Goal: Information Seeking & Learning: Learn about a topic

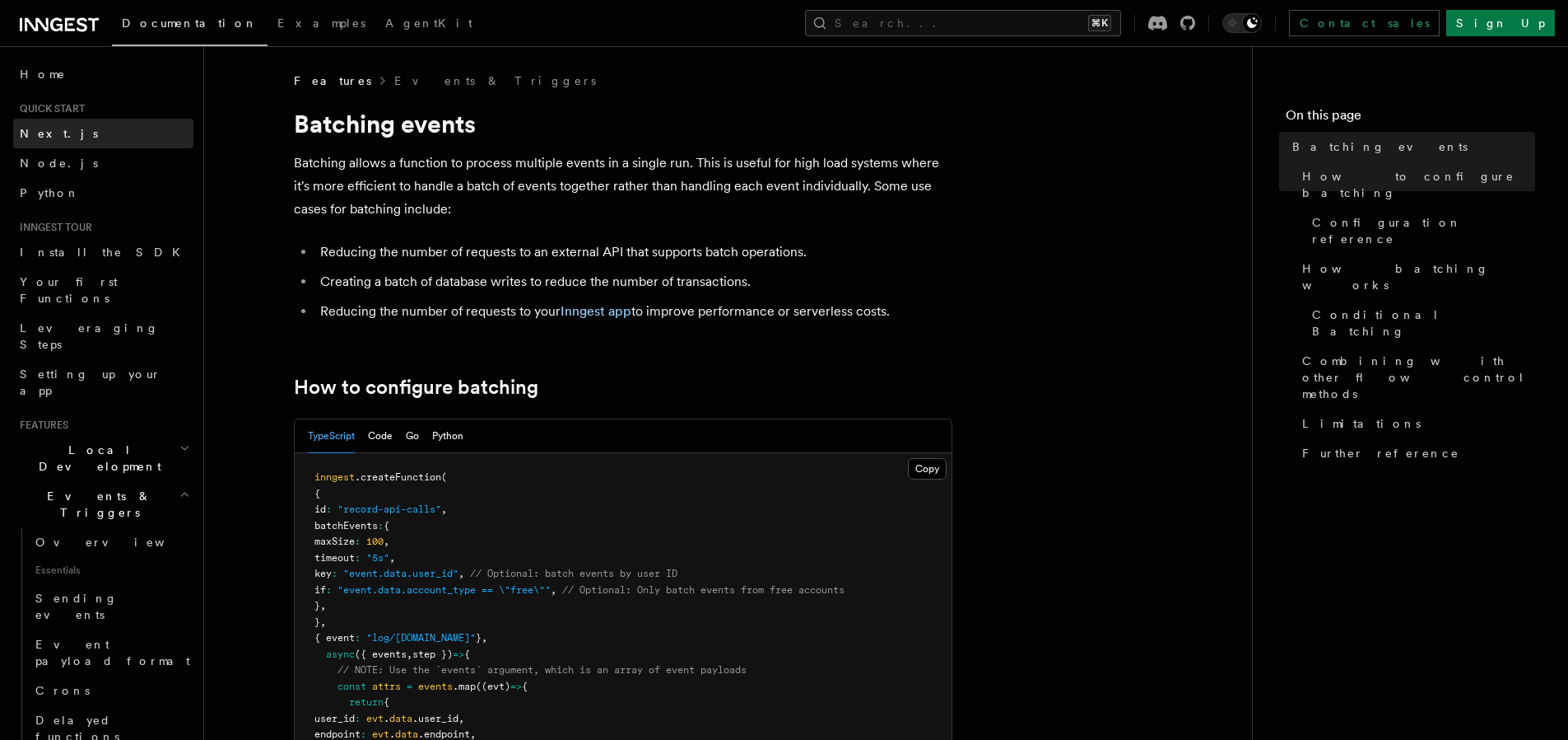
click at [71, 135] on link "Next.js" at bounding box center [103, 134] width 180 height 30
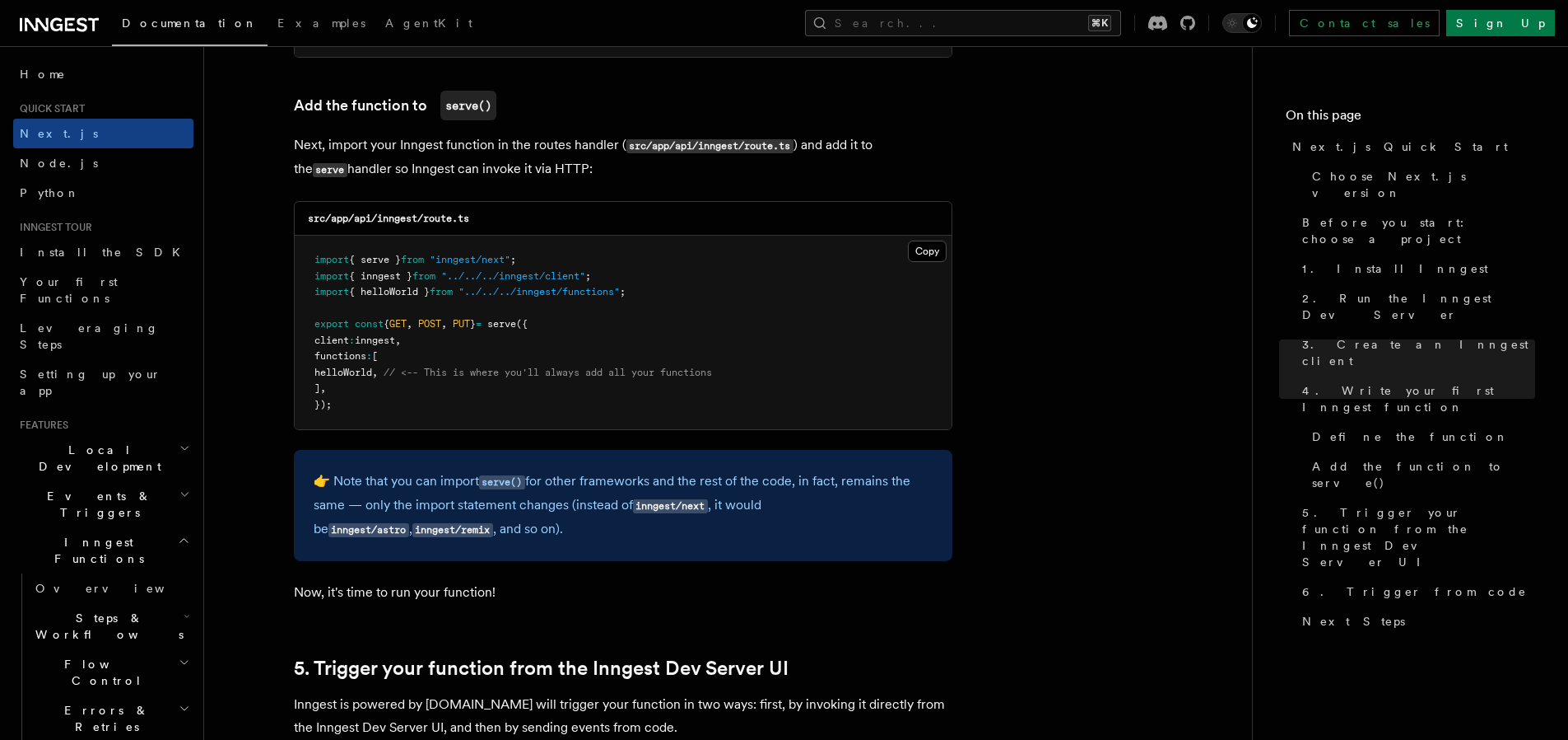
scroll to position [3324, 0]
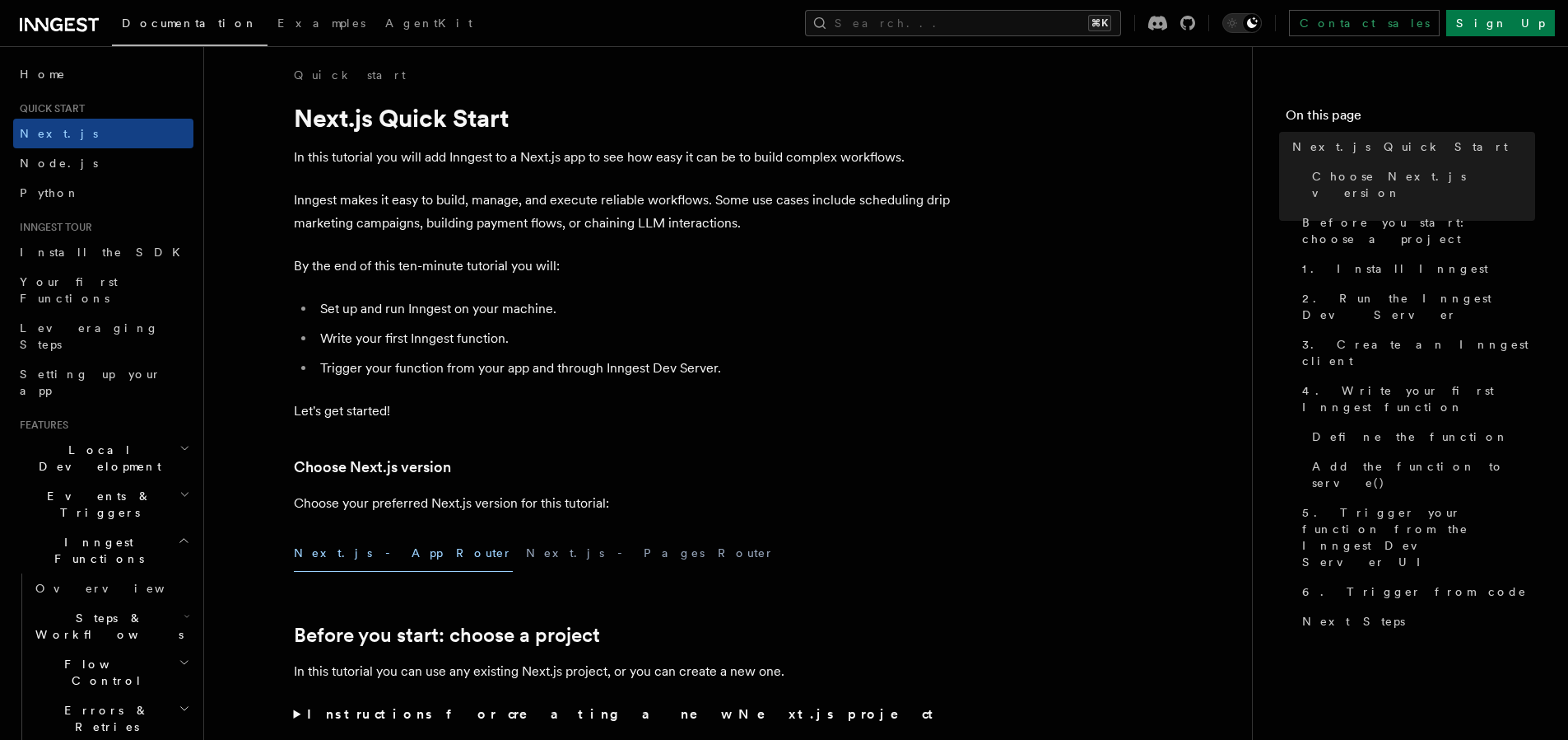
scroll to position [0, 0]
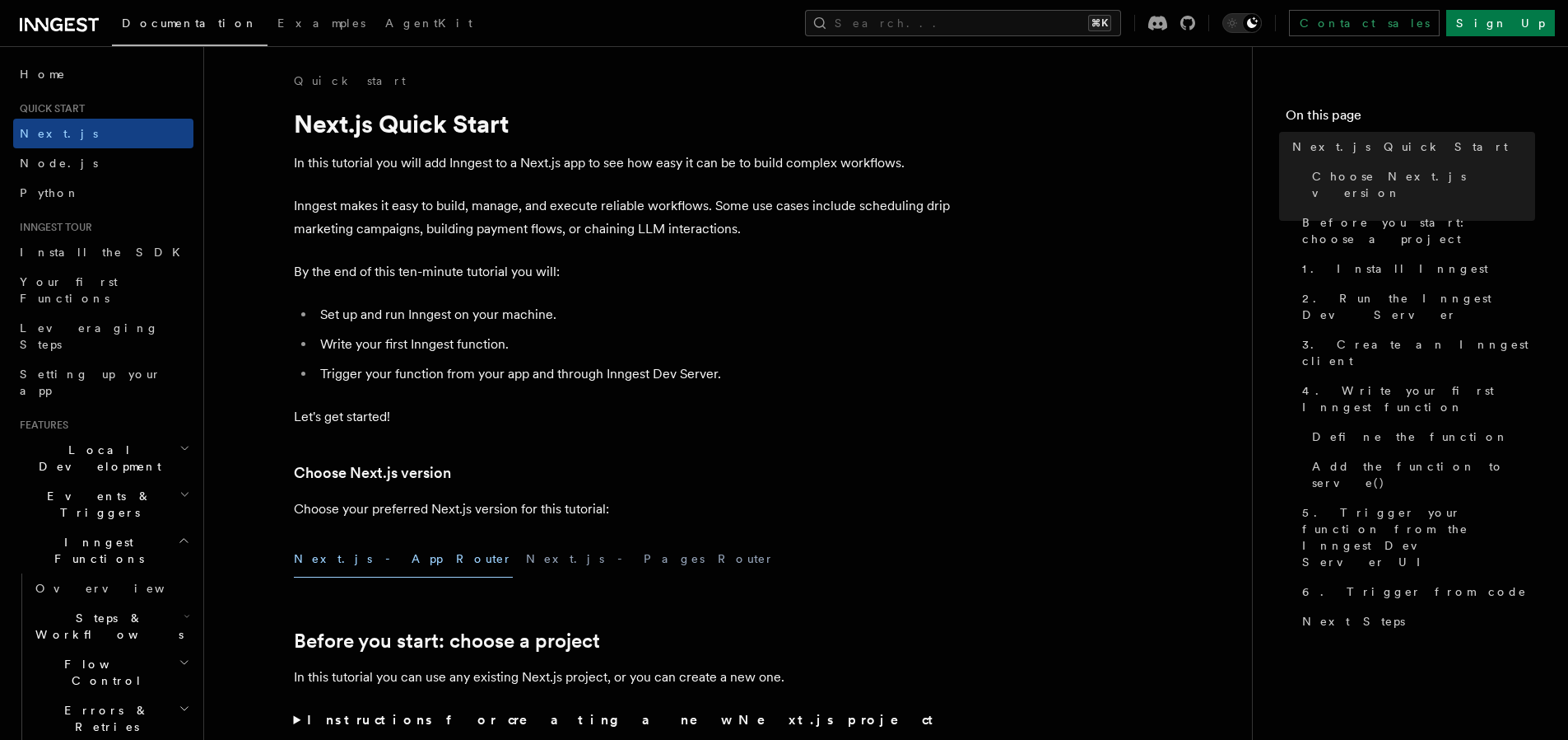
click at [183, 609] on icon "button" at bounding box center [186, 615] width 7 height 13
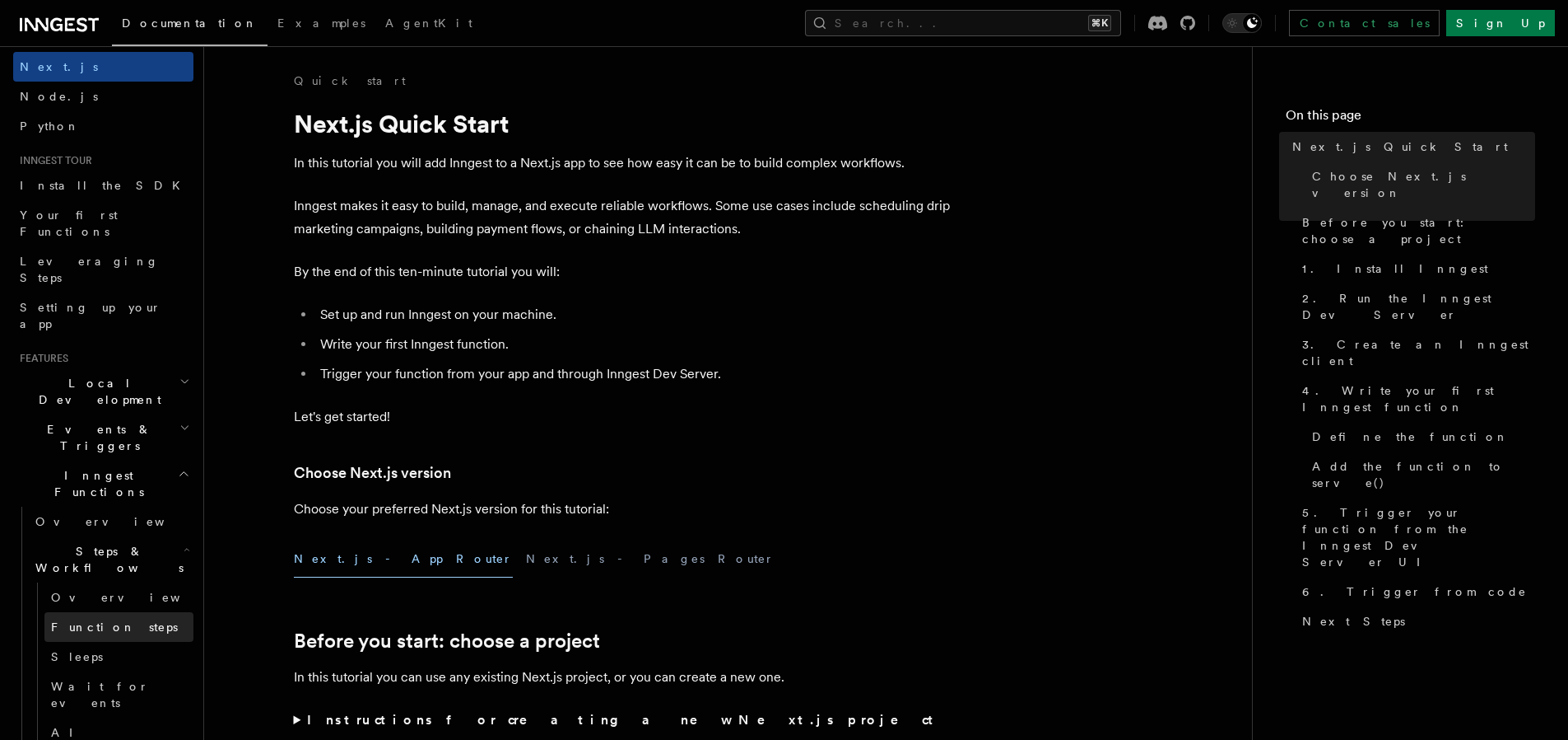
scroll to position [68, 0]
click at [111, 725] on span "AI Inference" at bounding box center [99, 740] width 96 height 30
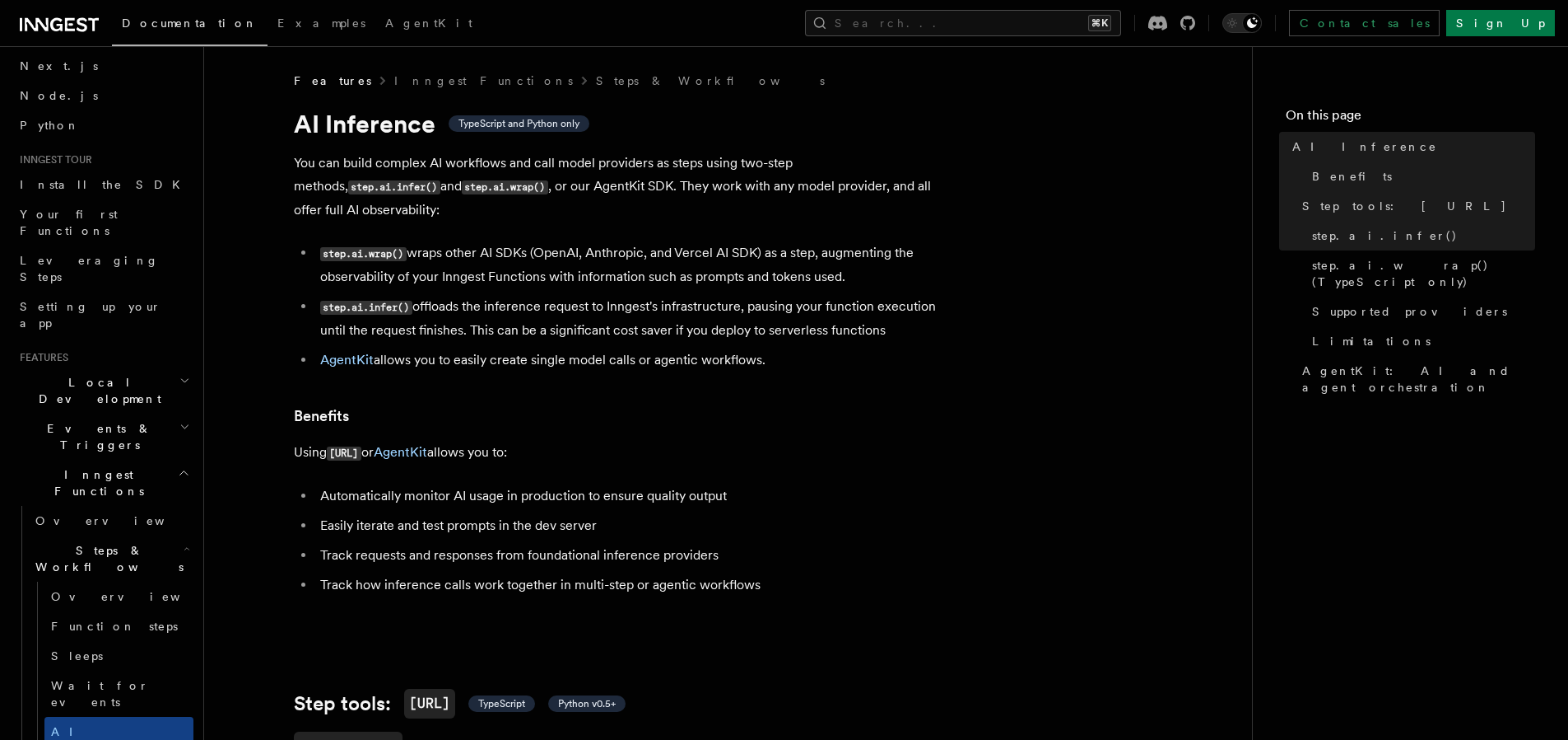
click at [177, 466] on icon "button" at bounding box center [183, 472] width 12 height 13
click at [179, 420] on icon "button" at bounding box center [184, 426] width 11 height 13
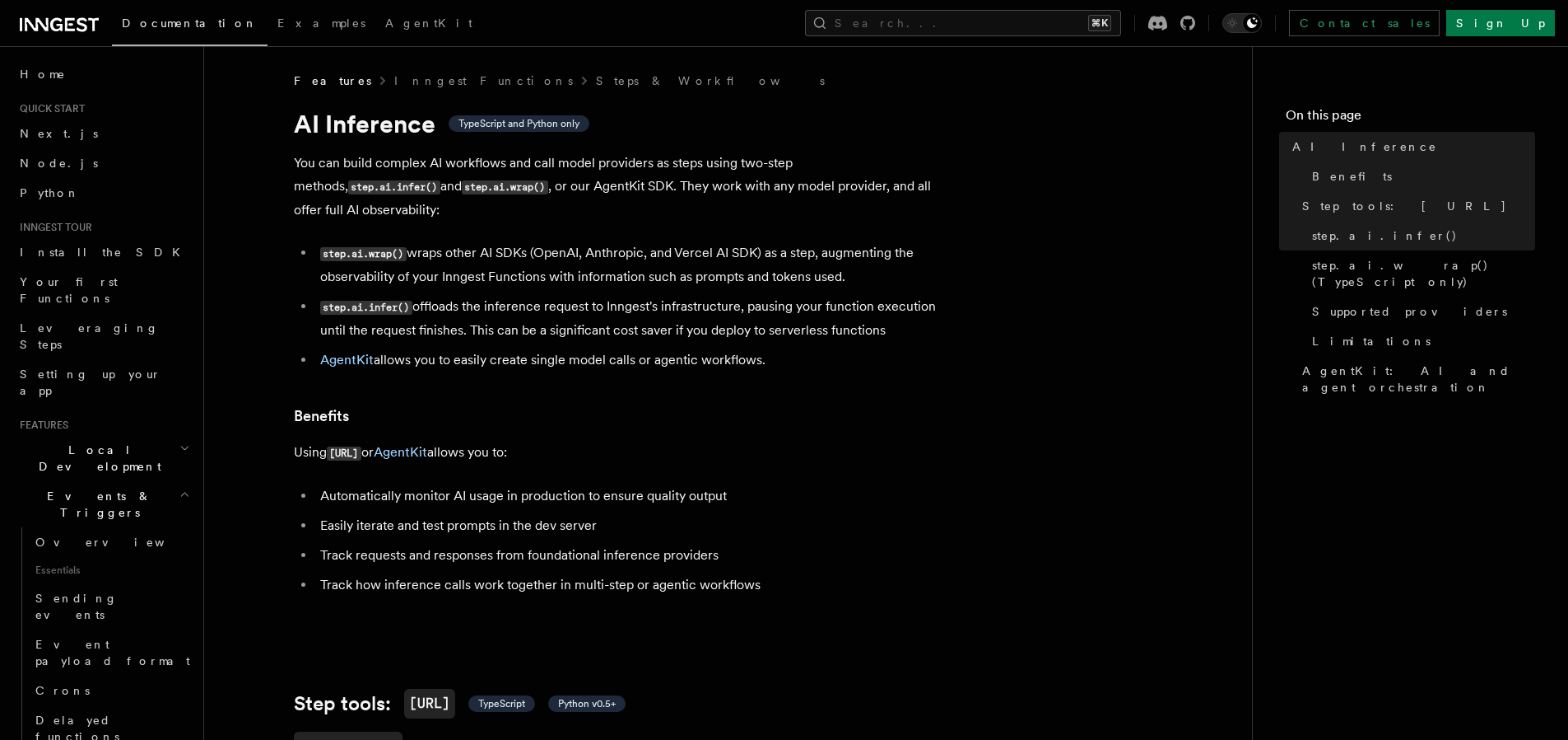
click at [179, 488] on icon "button" at bounding box center [184, 494] width 11 height 13
click at [177, 728] on icon "button" at bounding box center [183, 734] width 13 height 13
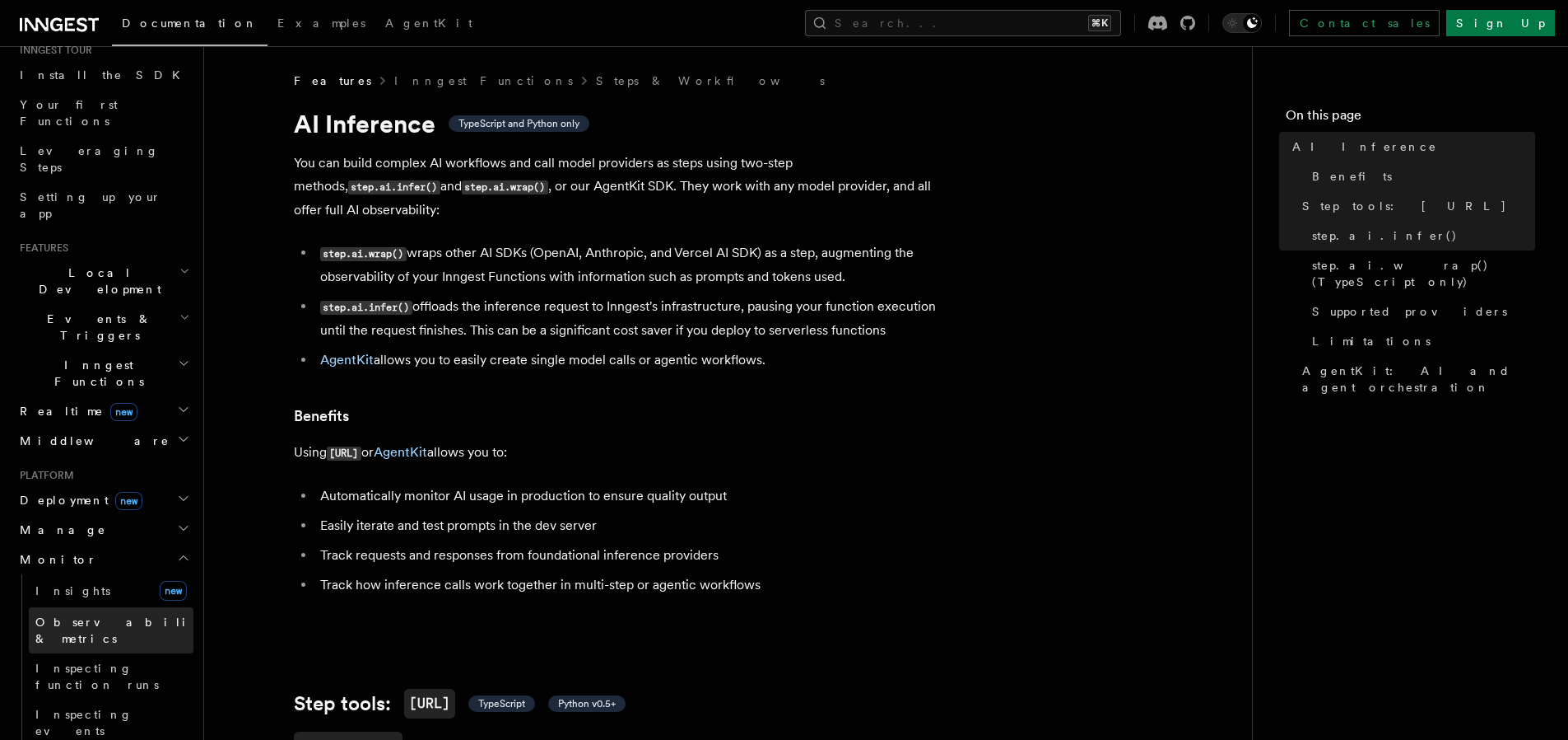
scroll to position [191, 0]
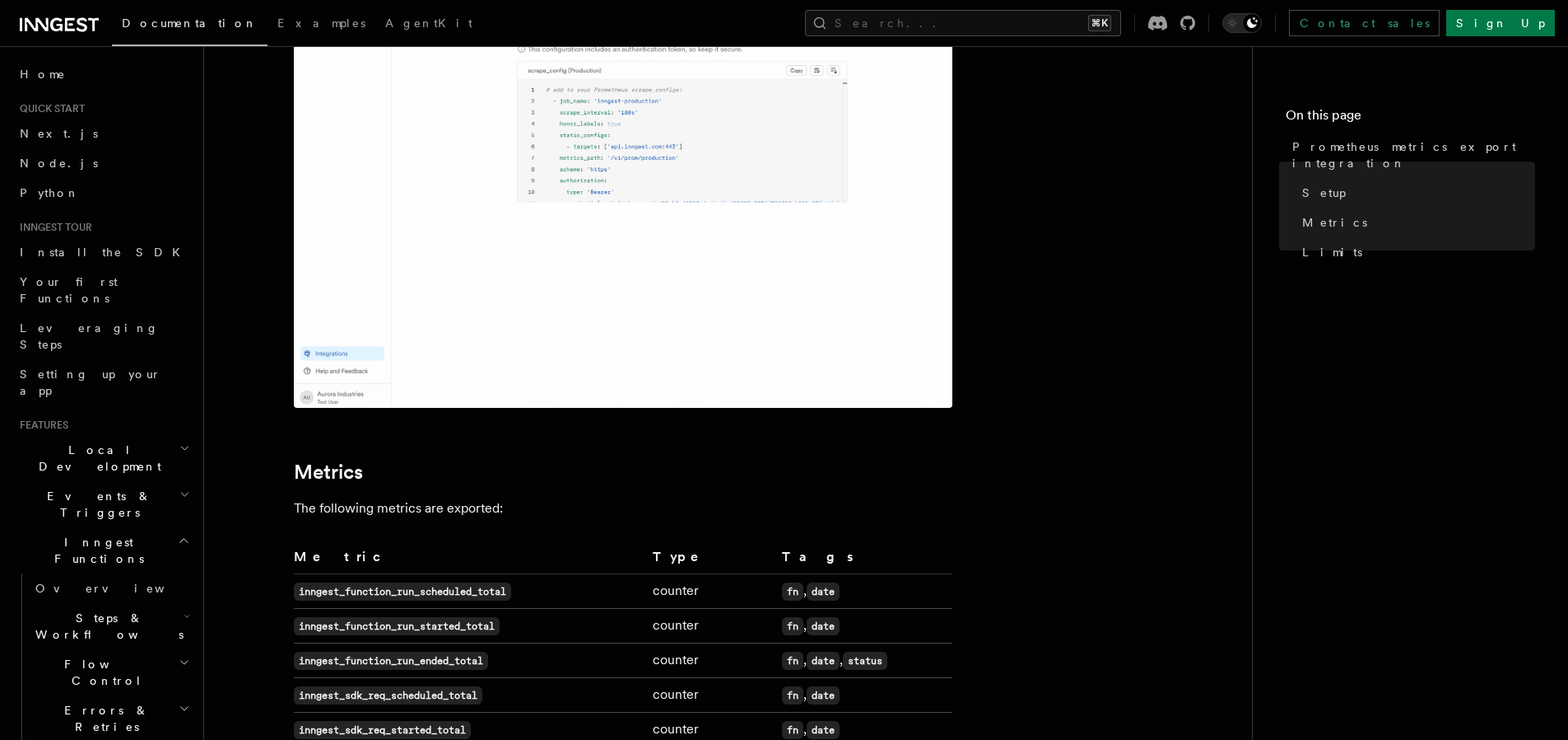
scroll to position [558, 0]
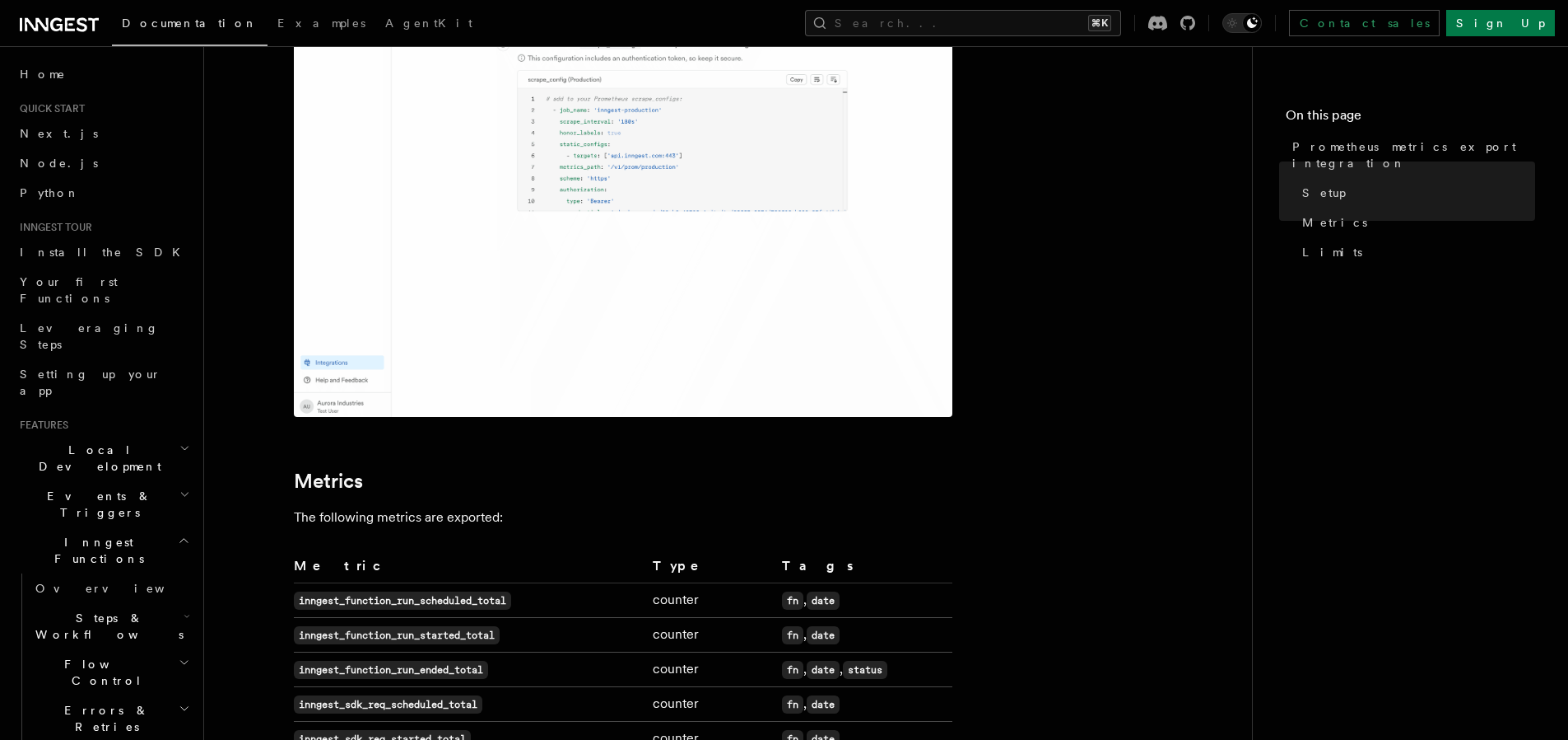
click at [1181, 383] on article "Platform Monitor Prometheus metrics export integration Inngest supports exporti…" at bounding box center [728, 551] width 995 height 2072
click at [1170, 199] on article "Platform Monitor Prometheus metrics export integration Inngest supports exporti…" at bounding box center [728, 551] width 995 height 2072
